Goal: Information Seeking & Learning: Learn about a topic

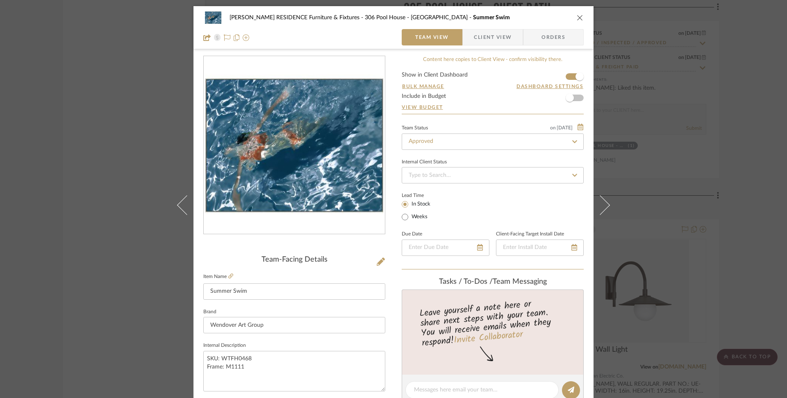
scroll to position [95, 0]
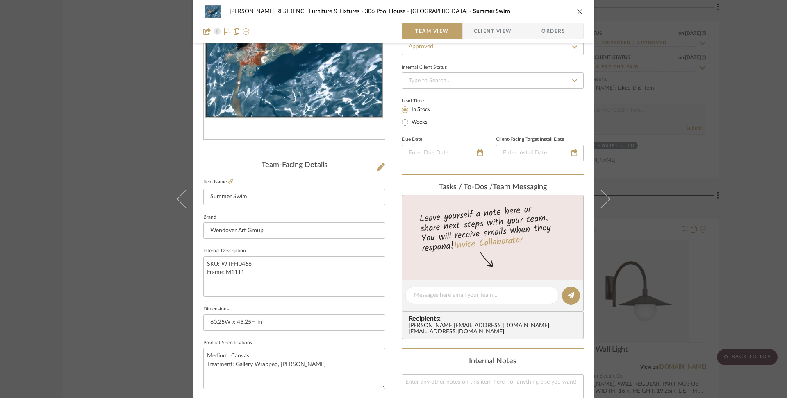
click at [577, 10] on icon "close" at bounding box center [580, 11] width 7 height 7
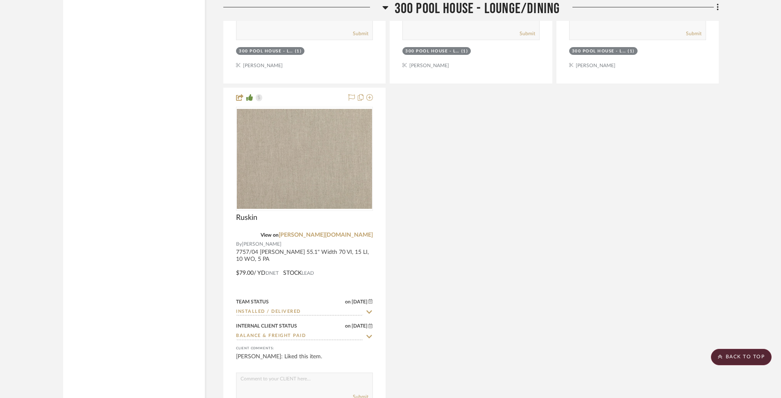
scroll to position [36069, 0]
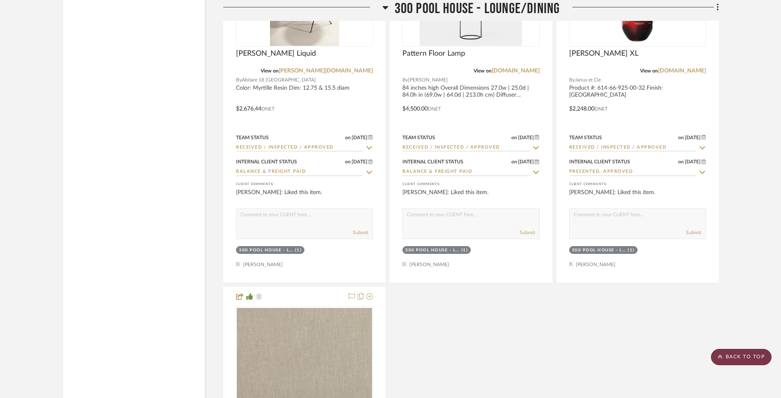
click at [752, 361] on scroll-to-top-button "BACK TO TOP" at bounding box center [741, 357] width 61 height 16
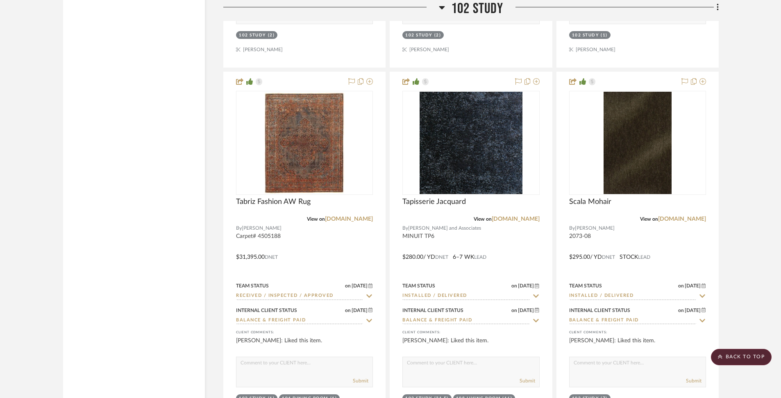
scroll to position [2777, 0]
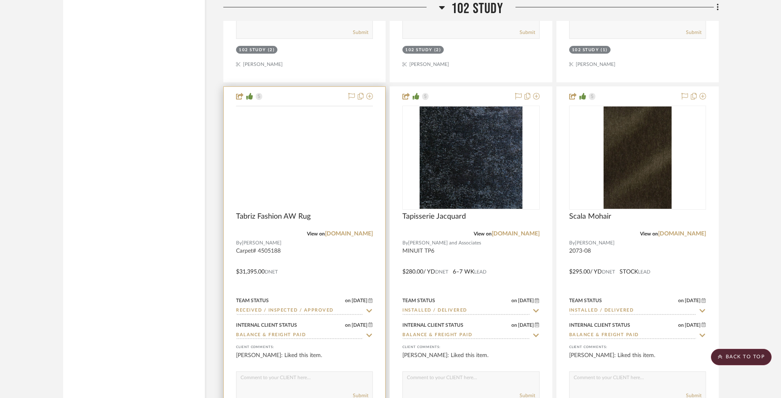
click at [0, 0] on img at bounding box center [0, 0] width 0 height 0
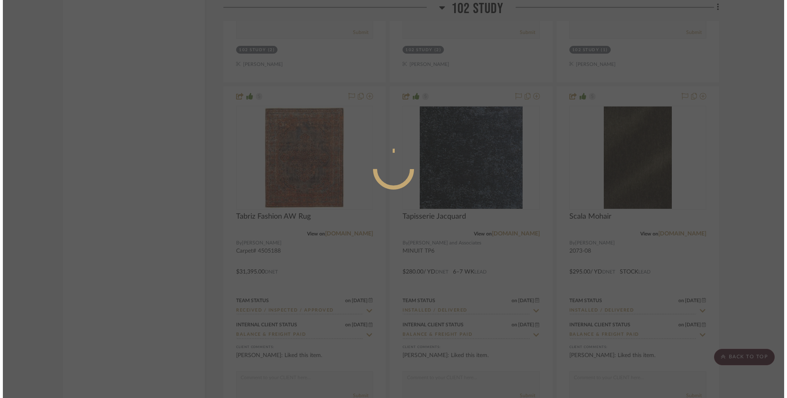
scroll to position [0, 0]
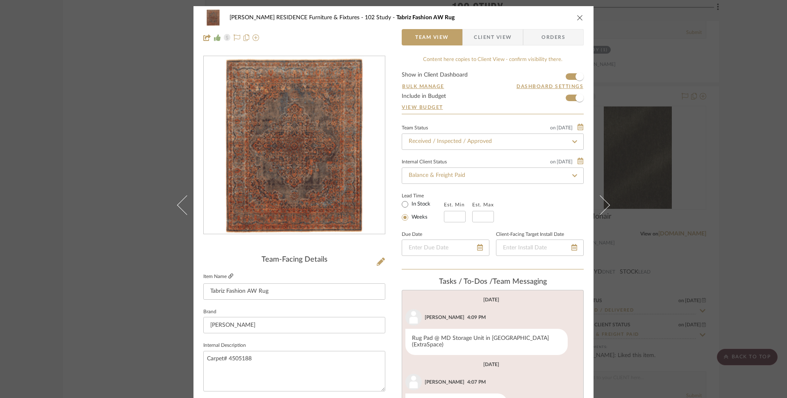
click at [228, 275] on icon at bounding box center [230, 276] width 5 height 5
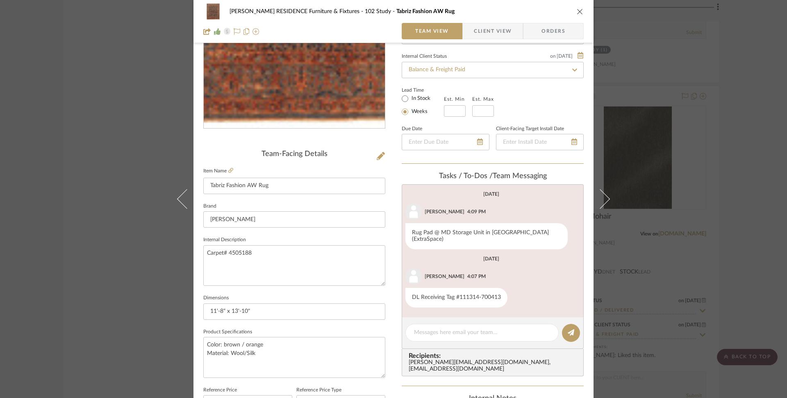
scroll to position [104, 0]
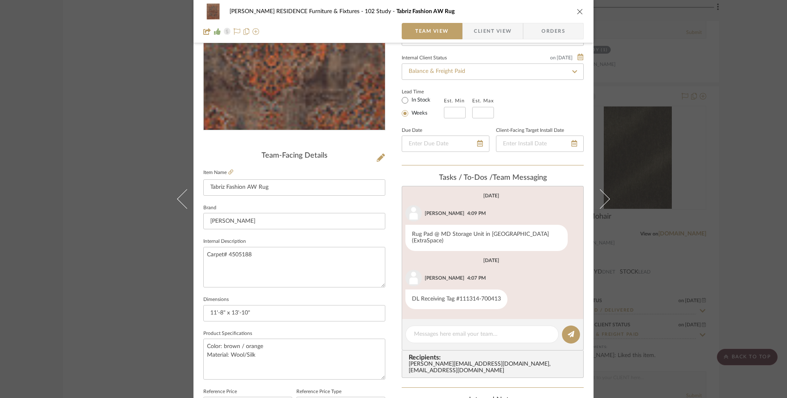
click at [579, 12] on icon "close" at bounding box center [580, 11] width 7 height 7
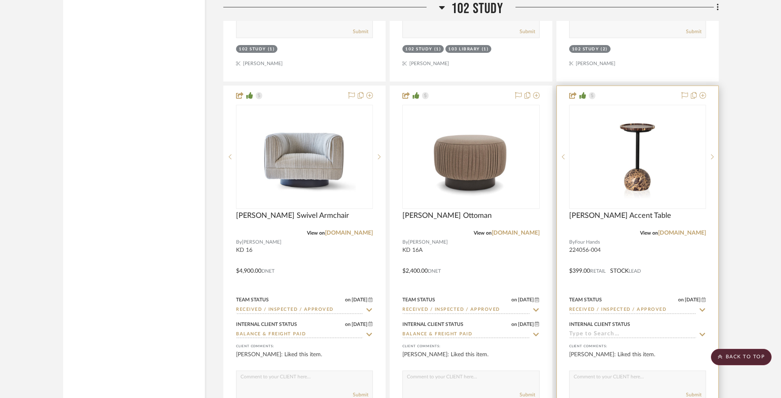
scroll to position [2413, 0]
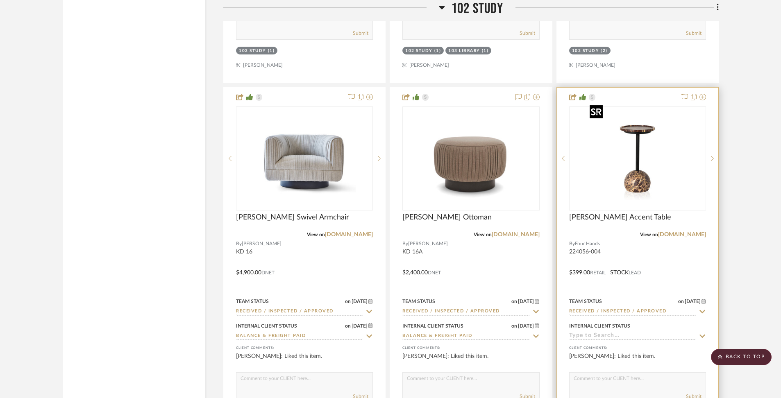
click at [655, 166] on img "0" at bounding box center [637, 158] width 102 height 102
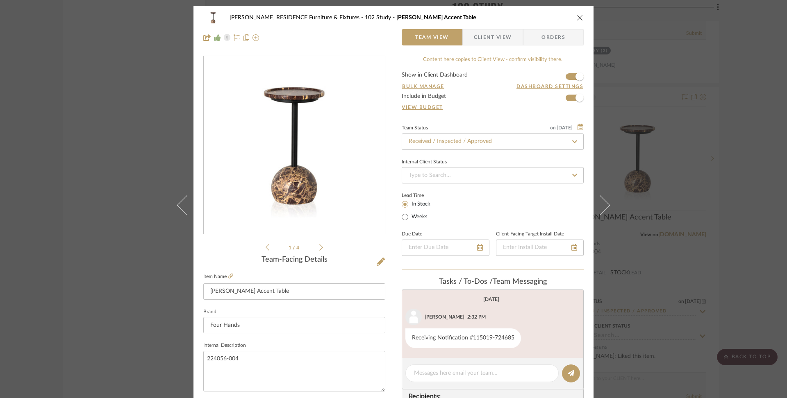
click at [578, 18] on icon "close" at bounding box center [580, 17] width 7 height 7
click at [524, 202] on div "0" at bounding box center [471, 158] width 136 height 103
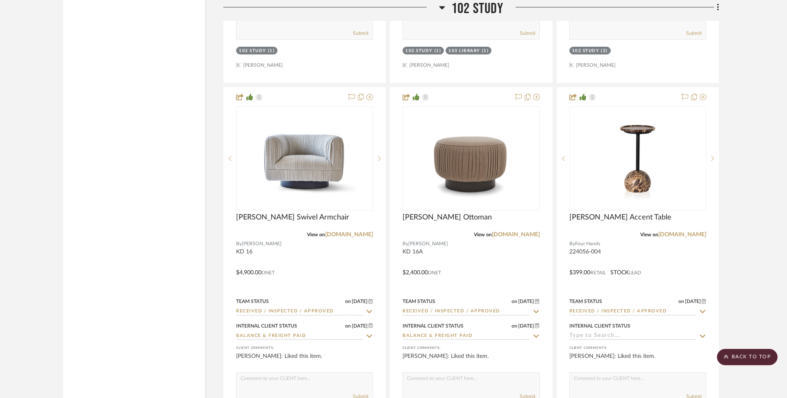
click at [461, 150] on div at bounding box center [393, 199] width 787 height 398
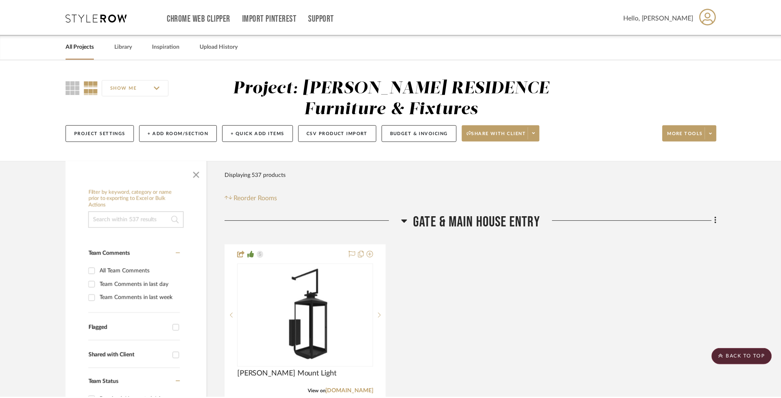
scroll to position [2413, 0]
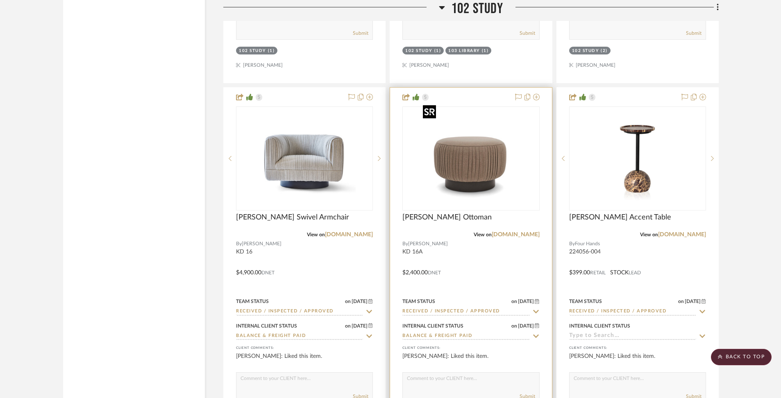
click at [467, 183] on img "0" at bounding box center [471, 158] width 102 height 102
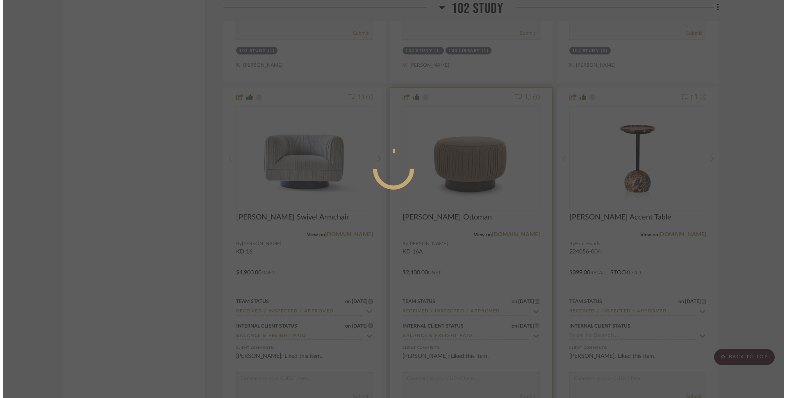
scroll to position [0, 0]
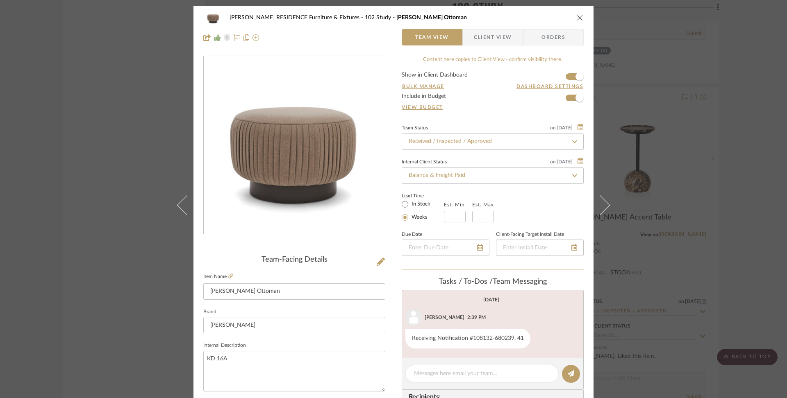
click at [579, 16] on icon "close" at bounding box center [580, 17] width 7 height 7
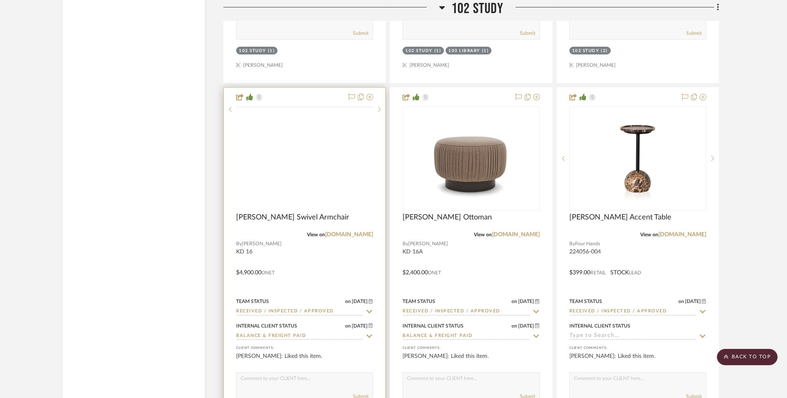
click at [0, 0] on img at bounding box center [0, 0] width 0 height 0
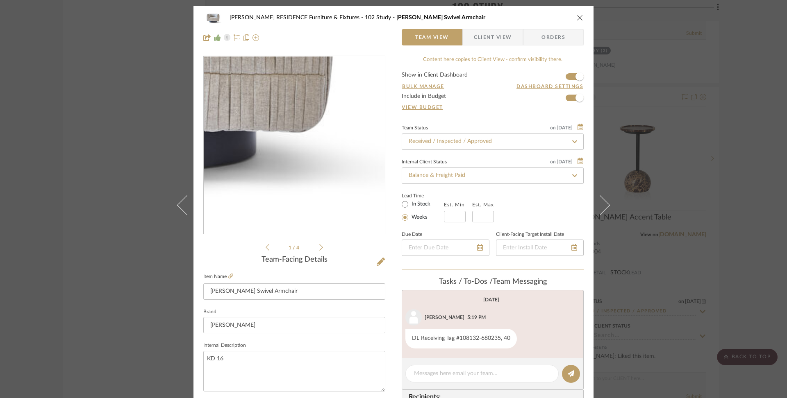
click at [346, 190] on img "0" at bounding box center [294, 146] width 178 height 178
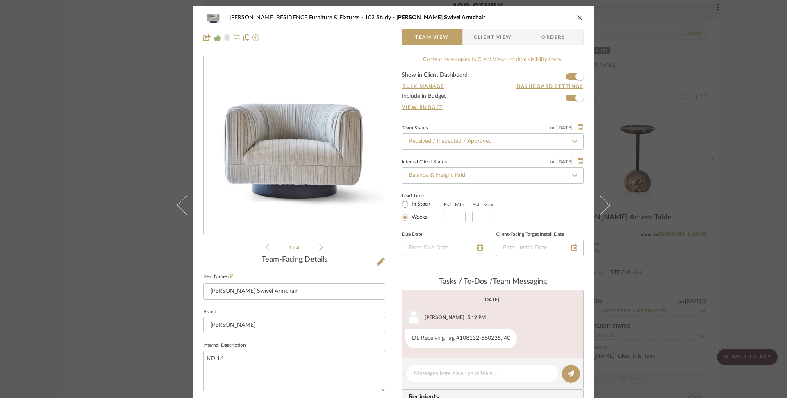
click at [574, 21] on div "[PERSON_NAME] RESIDENCE Furniture & Fixtures 102 Study [PERSON_NAME] Swivel Arm…" at bounding box center [393, 17] width 380 height 16
click at [322, 170] on img "0" at bounding box center [294, 146] width 178 height 178
click at [577, 20] on icon "close" at bounding box center [580, 17] width 7 height 7
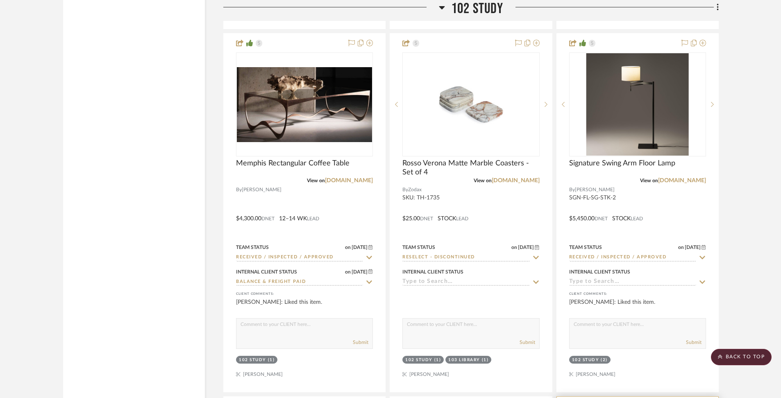
scroll to position [2092, 0]
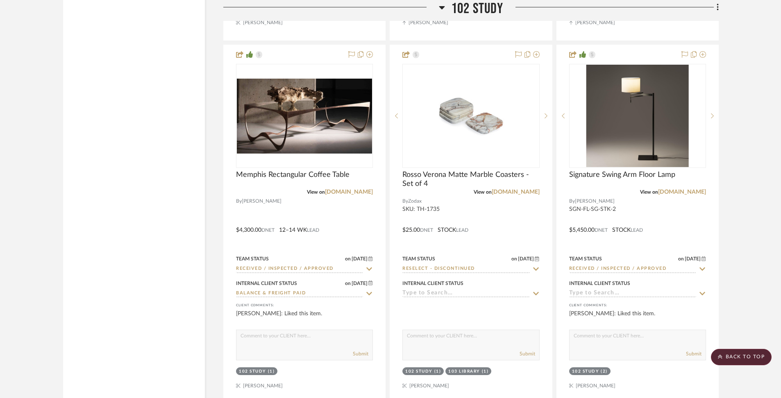
click at [604, 148] on img "0" at bounding box center [637, 116] width 102 height 102
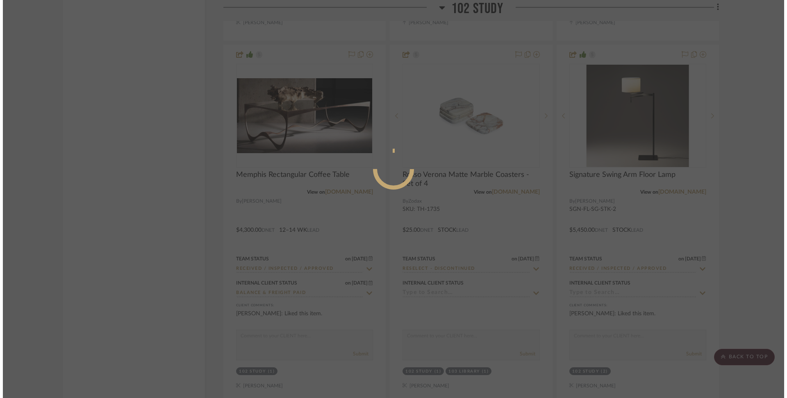
scroll to position [0, 0]
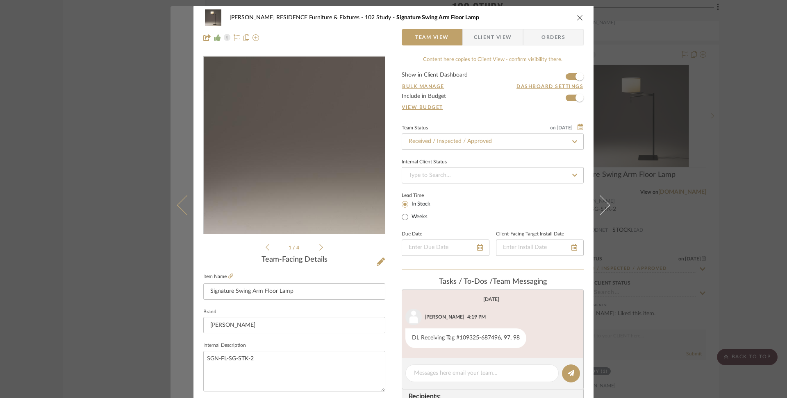
click at [181, 205] on icon at bounding box center [187, 205] width 20 height 20
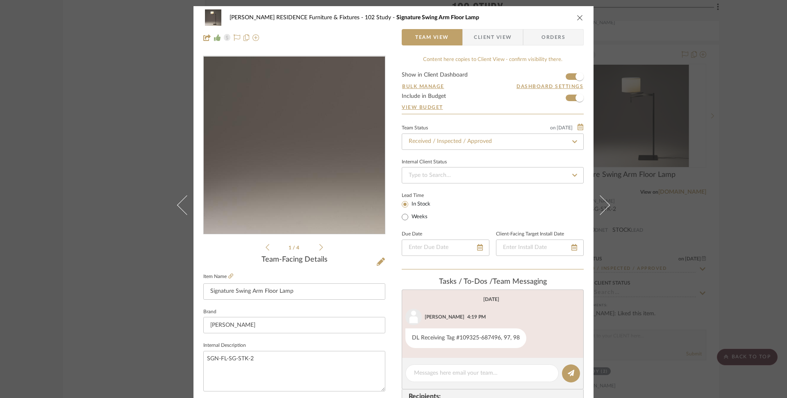
click at [178, 204] on div "[PERSON_NAME] RESIDENCE Furniture & Fixtures 102 Study Signature Swing Arm Floo…" at bounding box center [393, 199] width 787 height 398
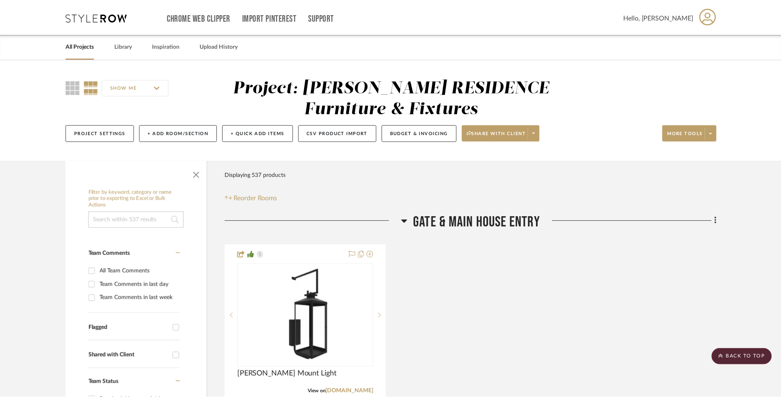
scroll to position [2092, 0]
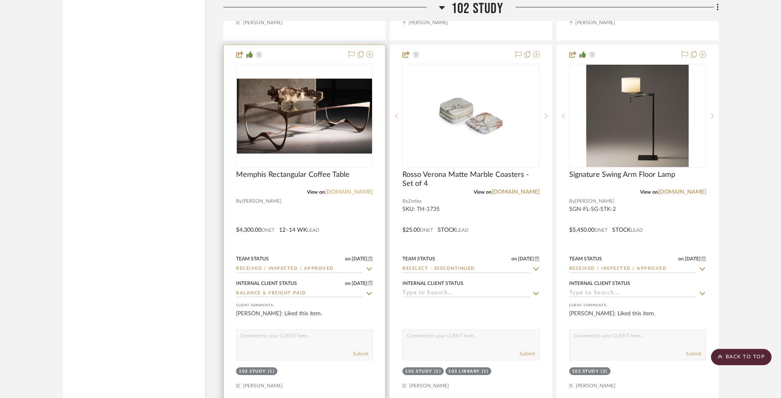
click at [351, 189] on link "[DOMAIN_NAME]" at bounding box center [349, 192] width 48 height 6
click at [280, 188] on div "View on [DOMAIN_NAME]" at bounding box center [304, 191] width 137 height 7
click at [279, 170] on span "Memphis Rectangular Coffee Table" at bounding box center [293, 174] width 114 height 9
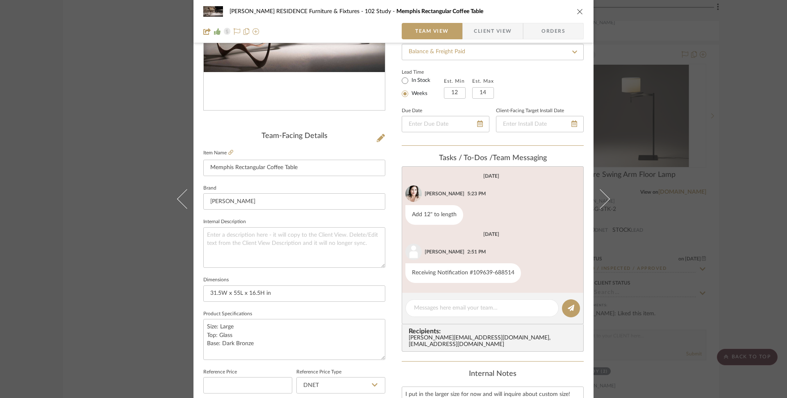
scroll to position [125, 0]
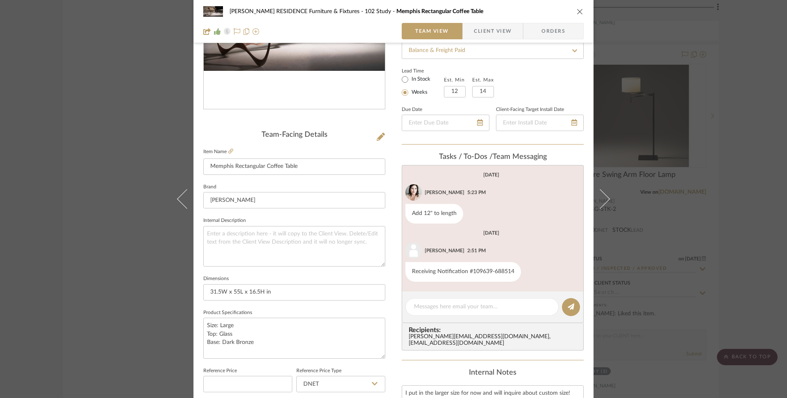
click at [577, 8] on icon "close" at bounding box center [580, 11] width 7 height 7
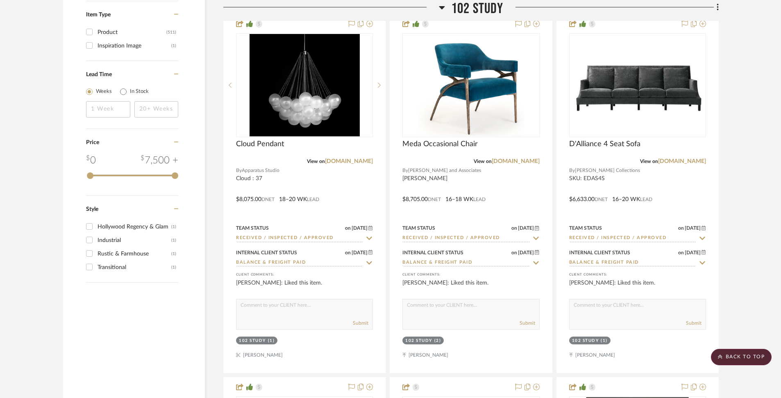
scroll to position [1712, 0]
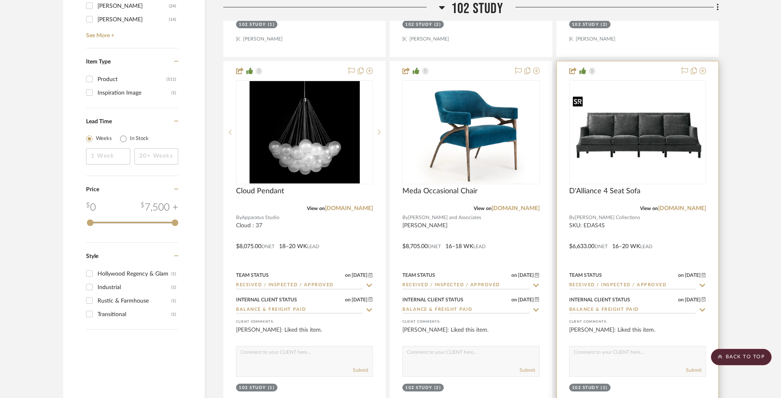
click at [649, 159] on img "0" at bounding box center [637, 133] width 135 height 72
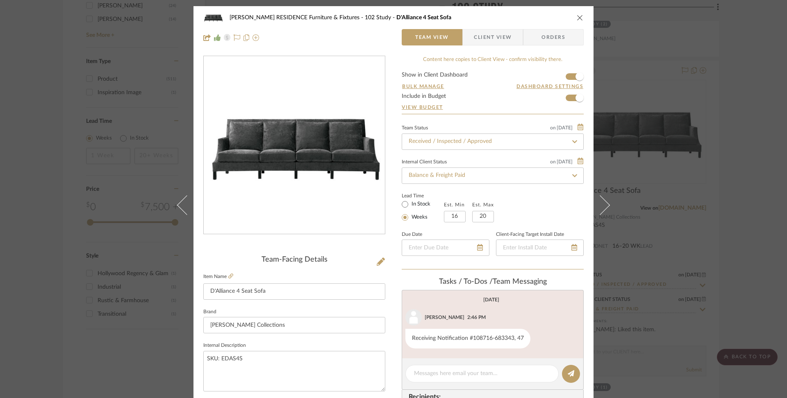
click at [578, 17] on icon "close" at bounding box center [580, 17] width 7 height 7
click at [507, 157] on img "0" at bounding box center [471, 132] width 108 height 102
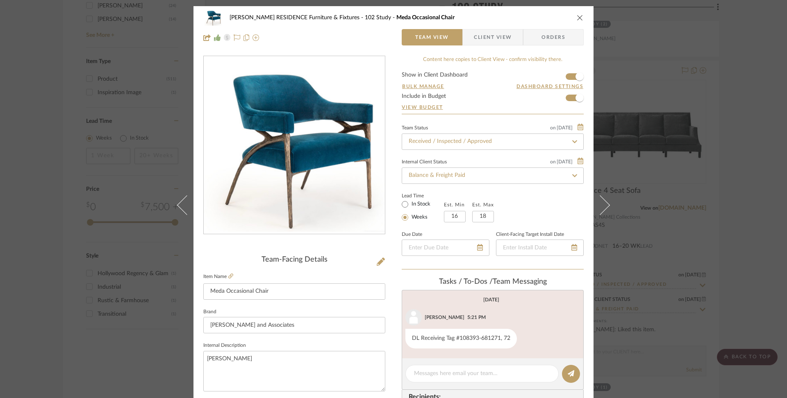
click at [578, 16] on icon "close" at bounding box center [580, 17] width 7 height 7
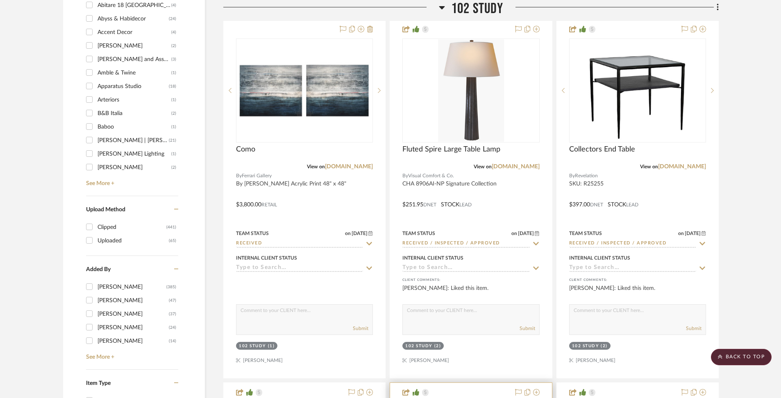
scroll to position [1382, 0]
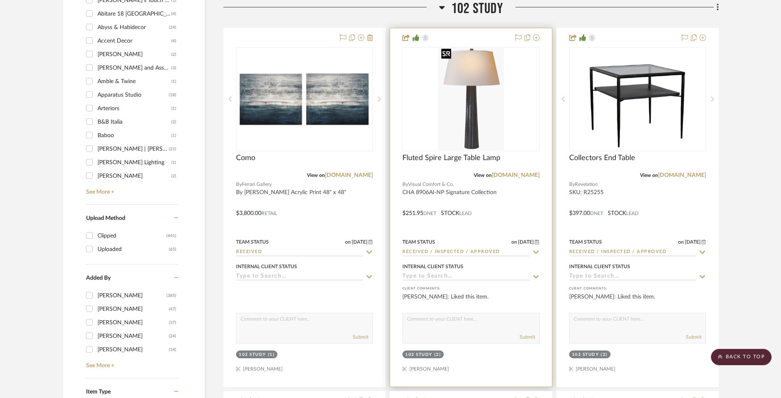
click at [479, 99] on img "0" at bounding box center [471, 99] width 66 height 102
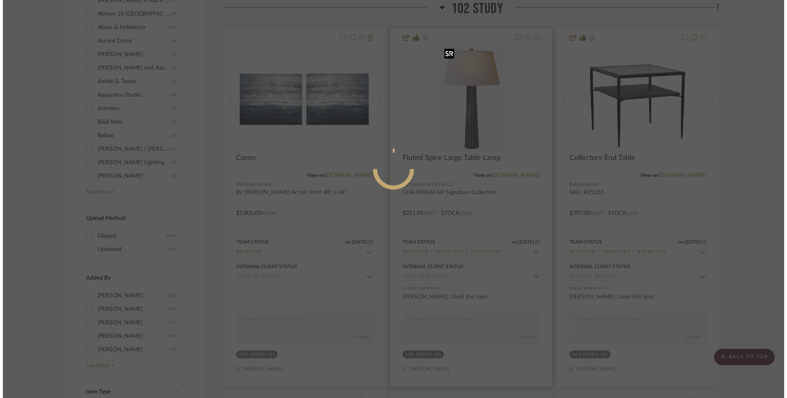
scroll to position [0, 0]
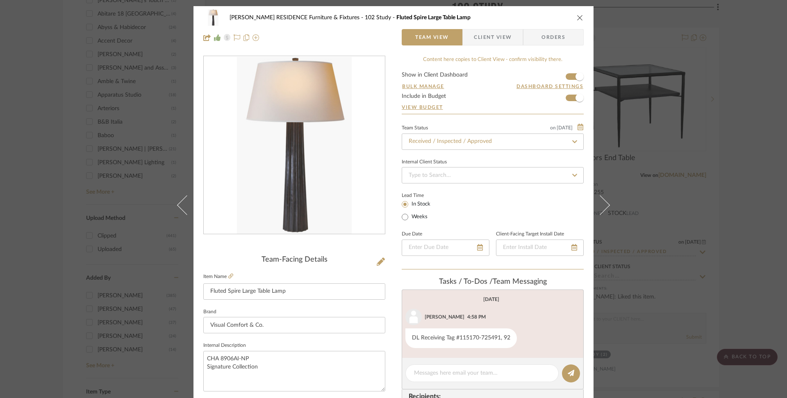
click at [578, 18] on icon "close" at bounding box center [580, 17] width 7 height 7
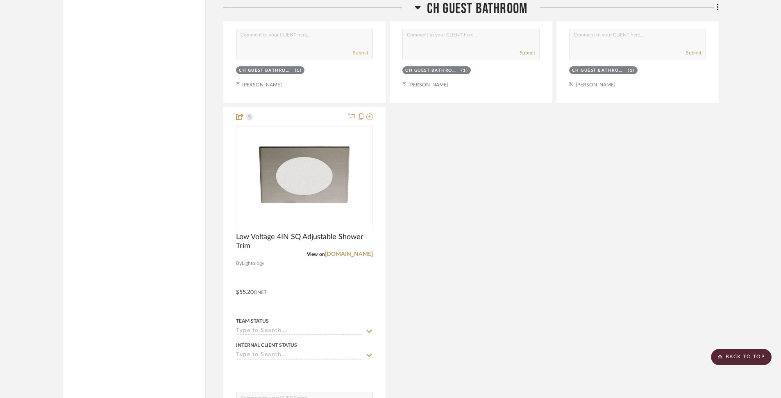
scroll to position [48141, 0]
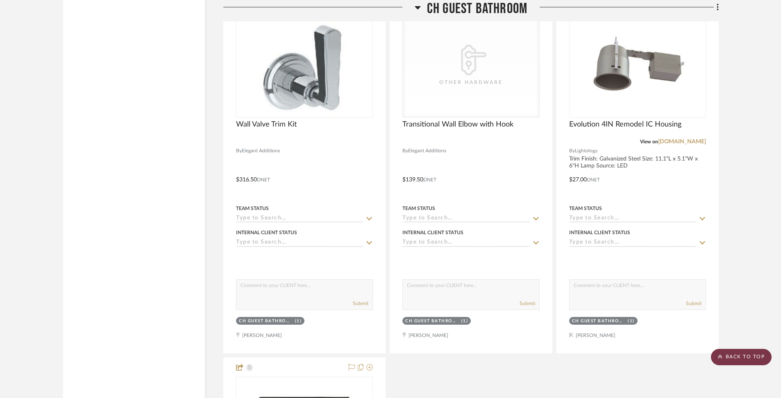
click at [734, 354] on scroll-to-top-button "BACK TO TOP" at bounding box center [741, 357] width 61 height 16
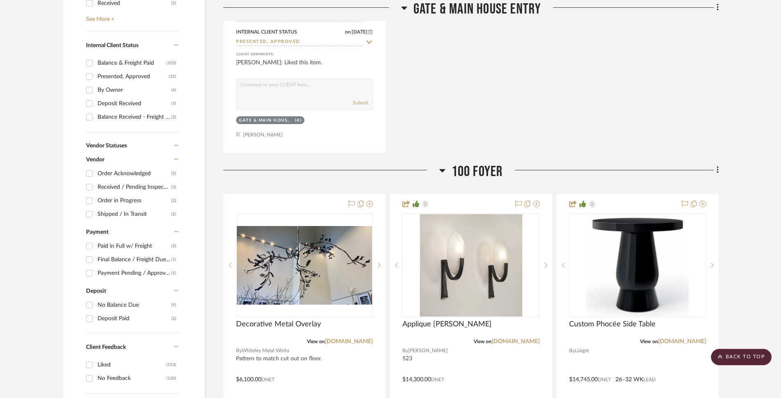
scroll to position [0, 0]
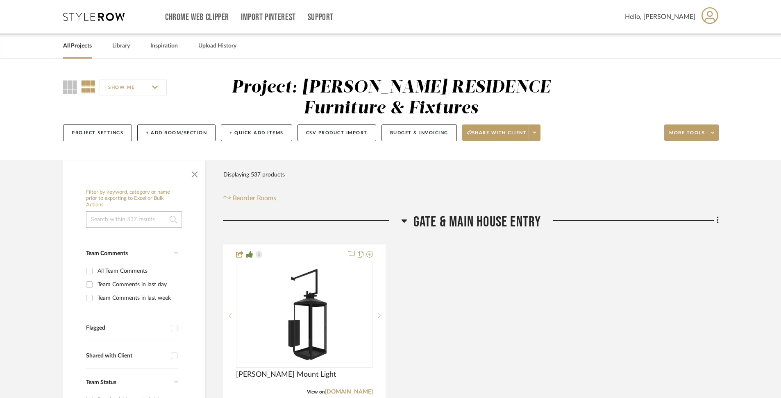
click at [82, 50] on link "All Projects" at bounding box center [77, 46] width 29 height 11
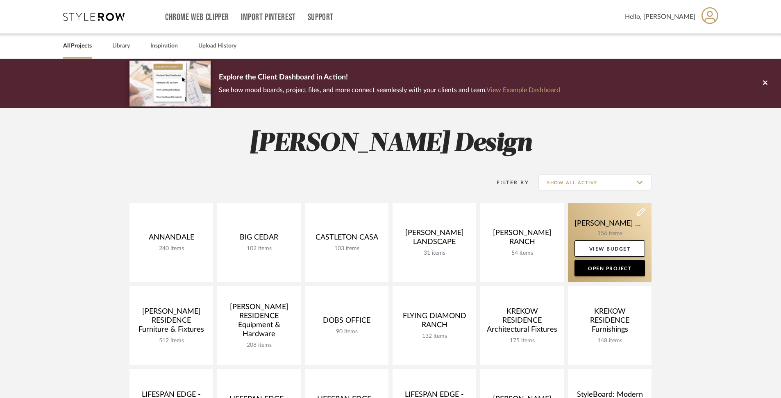
click at [593, 220] on link at bounding box center [610, 242] width 84 height 79
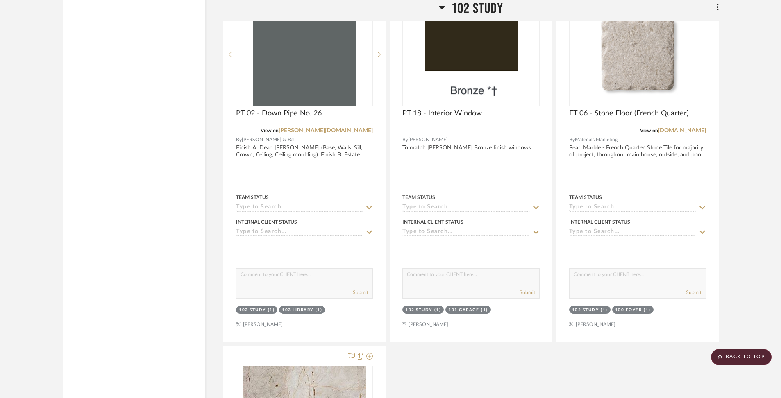
scroll to position [1720, 0]
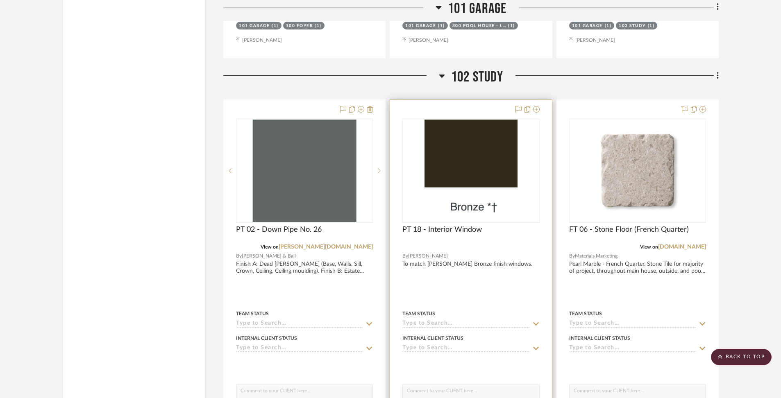
click at [461, 146] on img "0" at bounding box center [471, 171] width 93 height 102
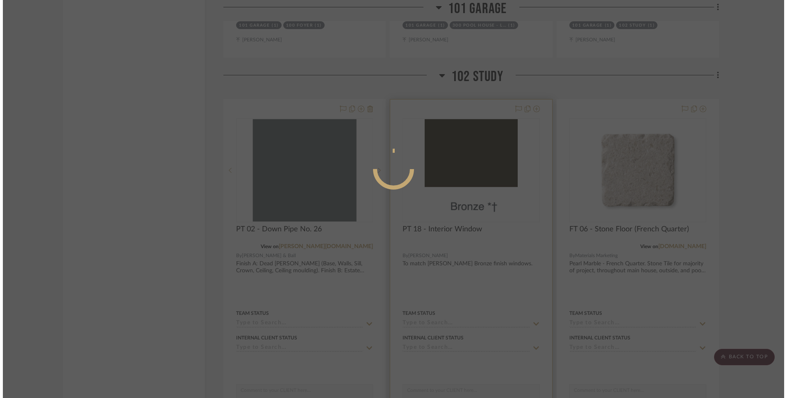
scroll to position [0, 0]
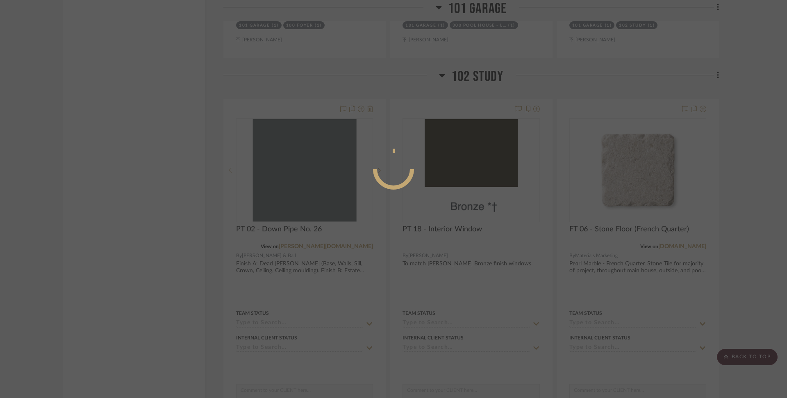
click at [564, 104] on div at bounding box center [393, 199] width 787 height 398
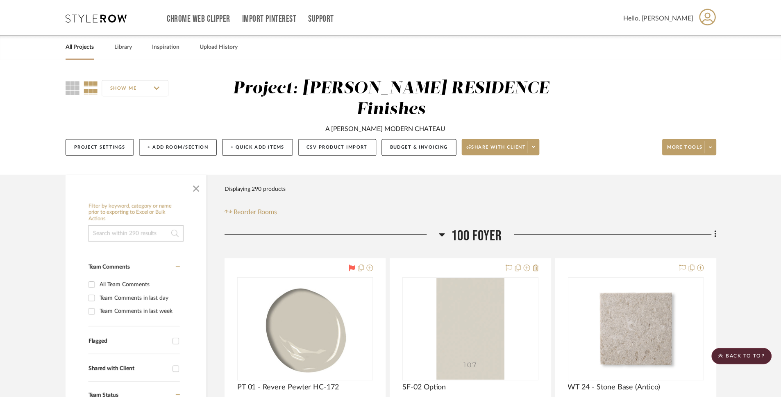
scroll to position [1720, 0]
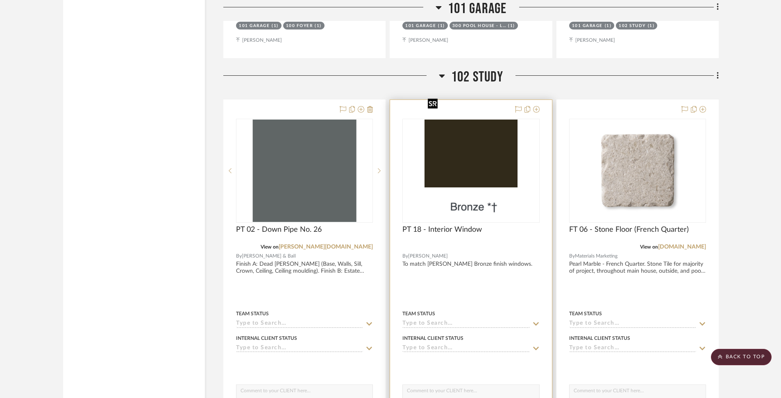
click at [493, 127] on img "0" at bounding box center [471, 171] width 93 height 102
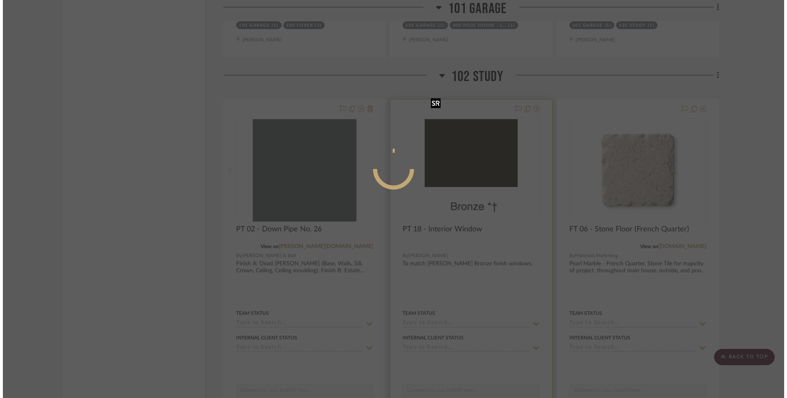
scroll to position [0, 0]
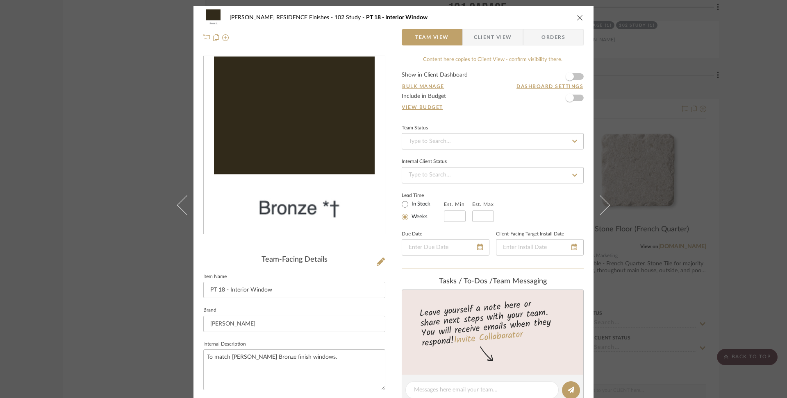
click at [577, 18] on icon "close" at bounding box center [580, 17] width 7 height 7
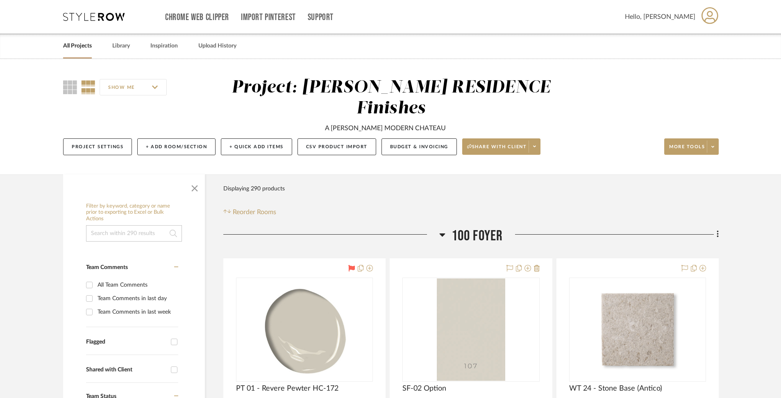
click at [75, 51] on link "All Projects" at bounding box center [77, 46] width 29 height 11
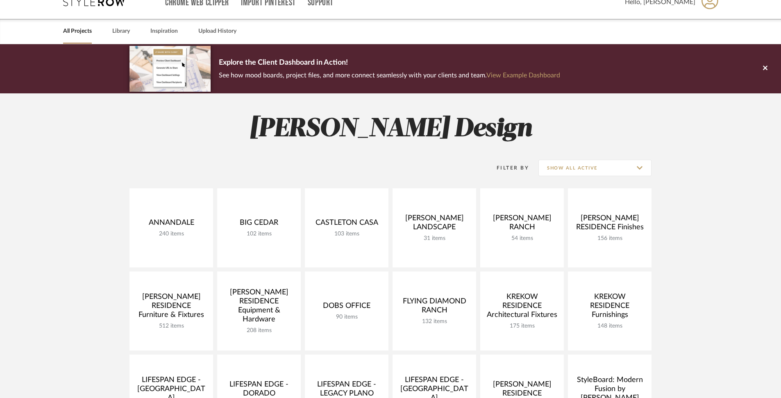
scroll to position [21, 0]
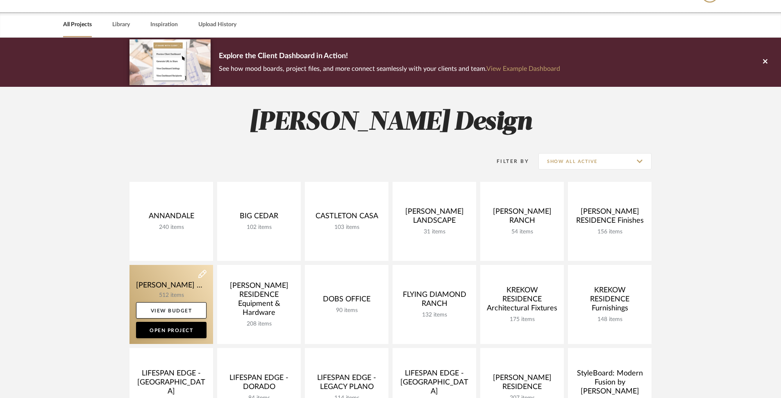
click at [175, 282] on link at bounding box center [171, 304] width 84 height 79
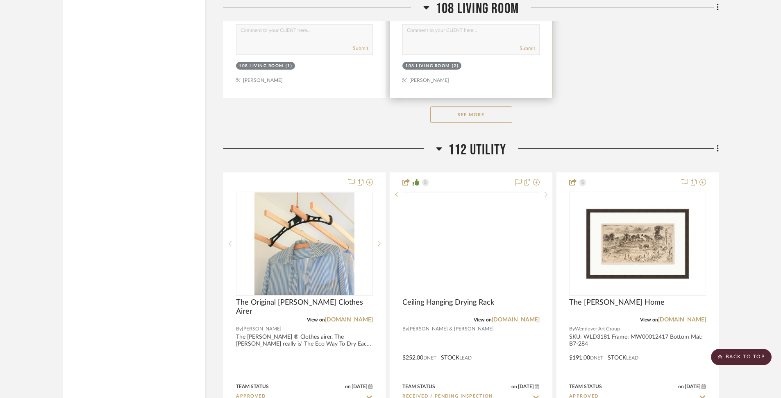
scroll to position [7413, 0]
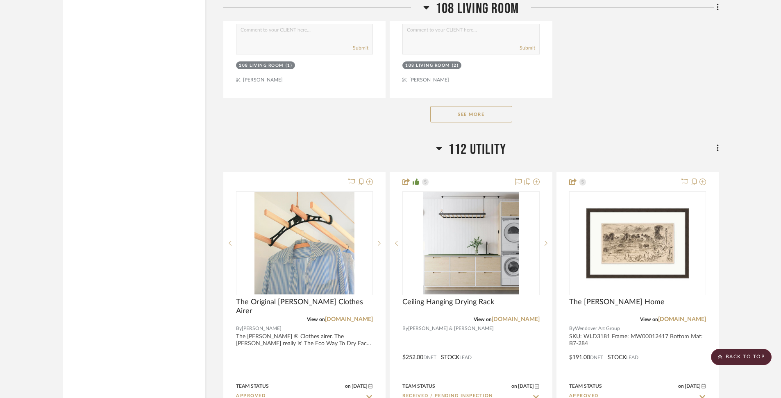
click at [484, 106] on button "See More" at bounding box center [471, 114] width 82 height 16
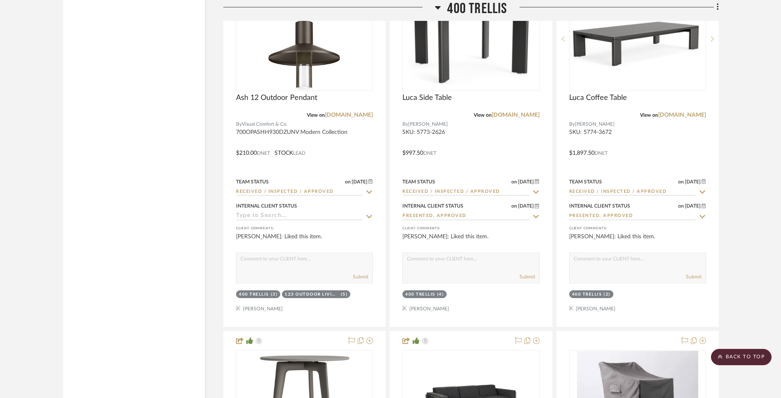
scroll to position [14885, 0]
